Goal: Understand process/instructions: Learn about a topic

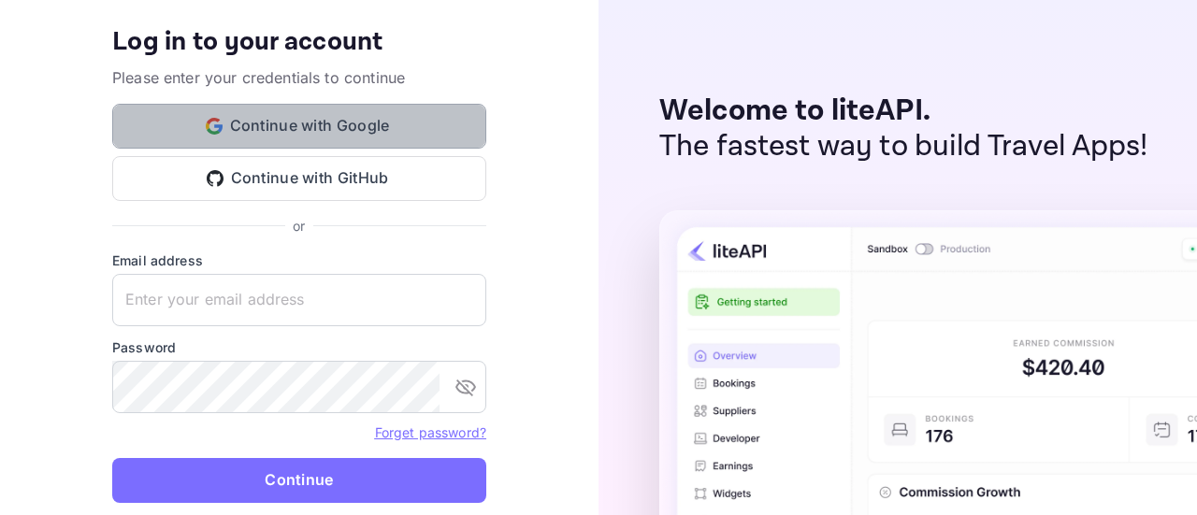
click at [339, 128] on button "Continue with Google" at bounding box center [299, 126] width 374 height 45
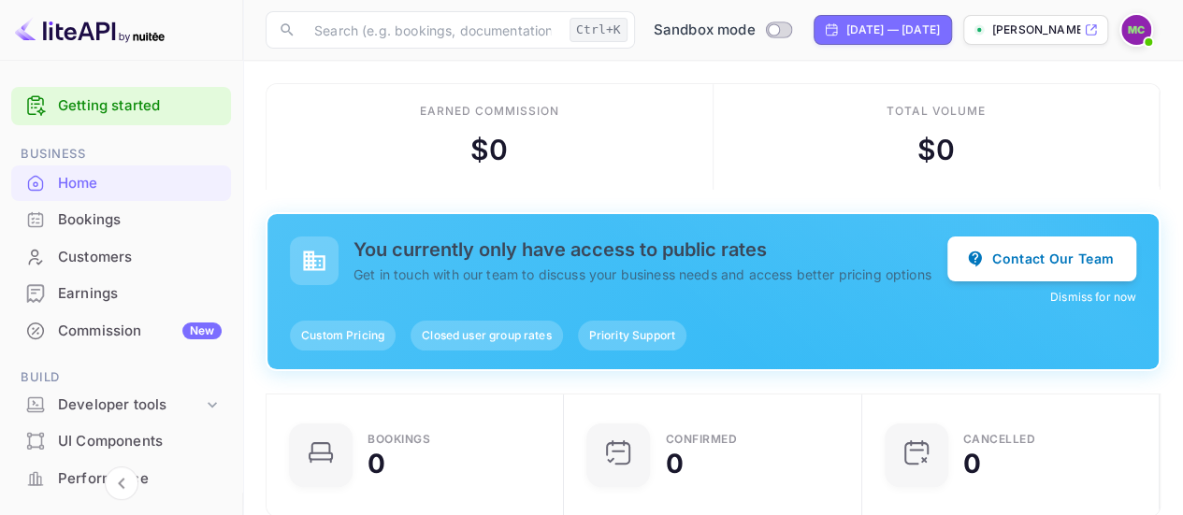
click at [1074, 291] on button "Dismiss for now" at bounding box center [1093, 297] width 86 height 17
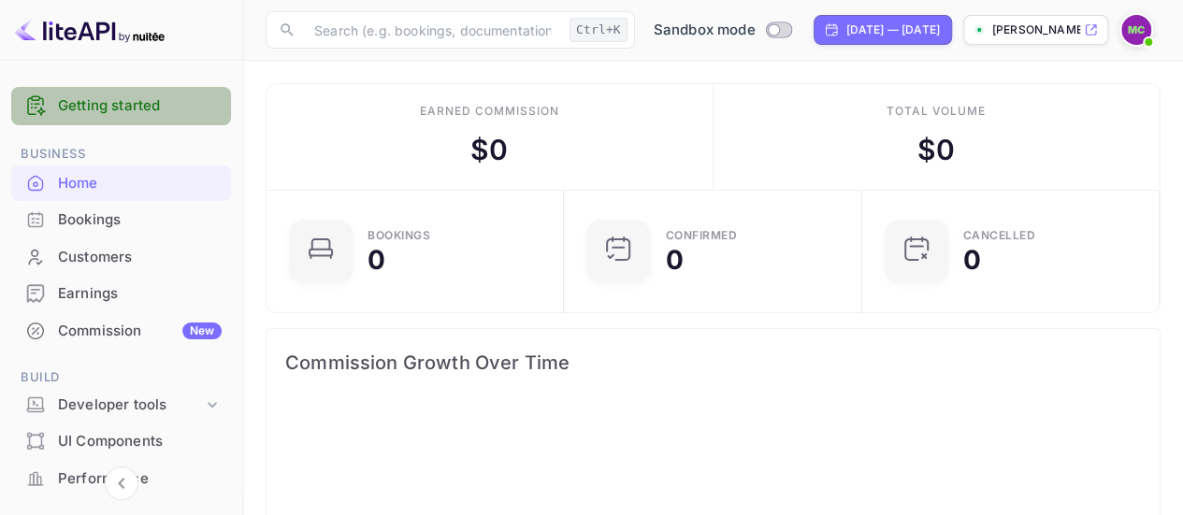
click at [122, 104] on link "Getting started" at bounding box center [140, 106] width 164 height 22
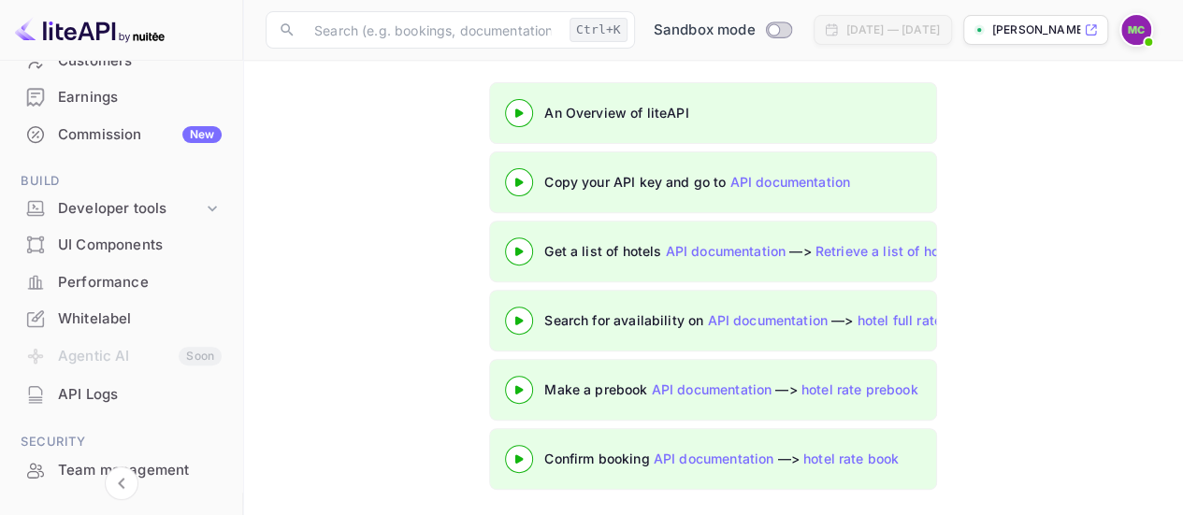
scroll to position [195, 0]
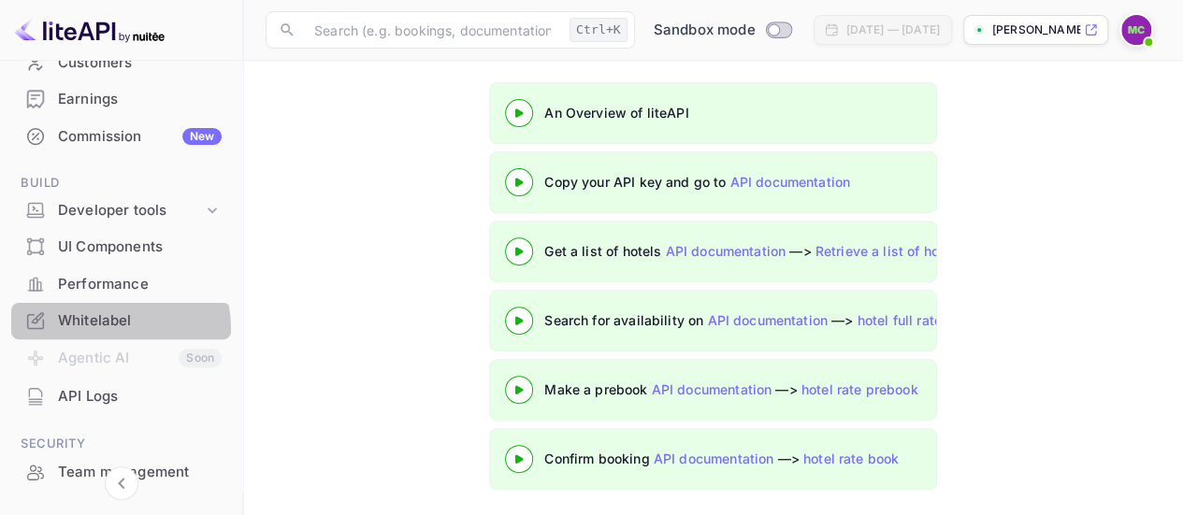
click at [107, 328] on div "Whitelabel" at bounding box center [140, 321] width 164 height 22
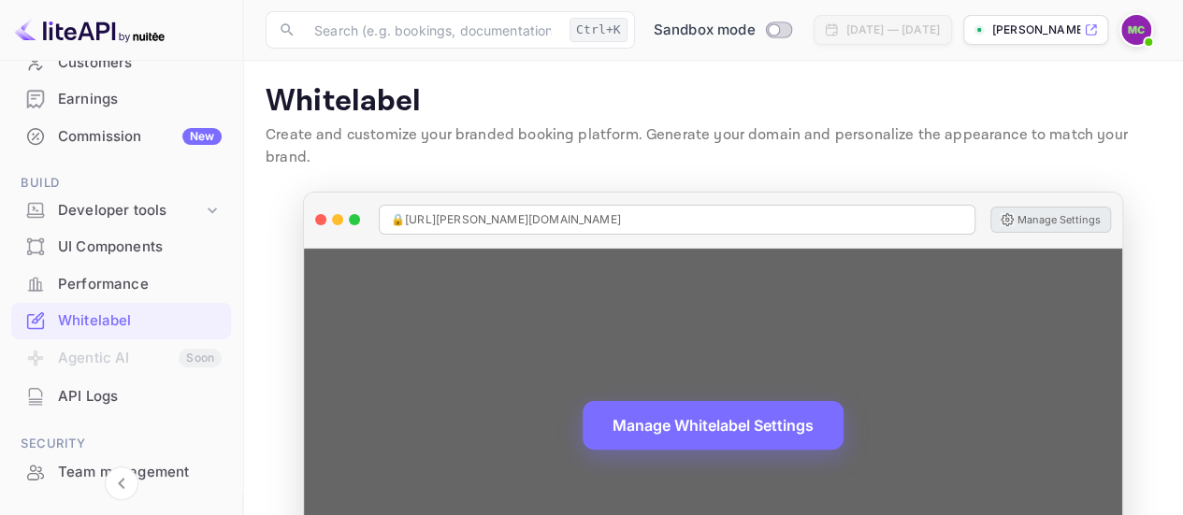
click at [1050, 207] on button "Manage Settings" at bounding box center [1050, 220] width 121 height 26
